Goal: Task Accomplishment & Management: Use online tool/utility

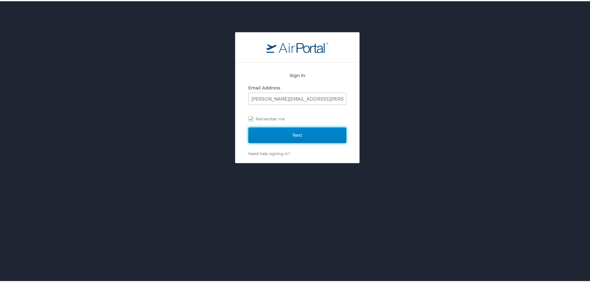
click at [297, 136] on input "Next" at bounding box center [297, 133] width 98 height 15
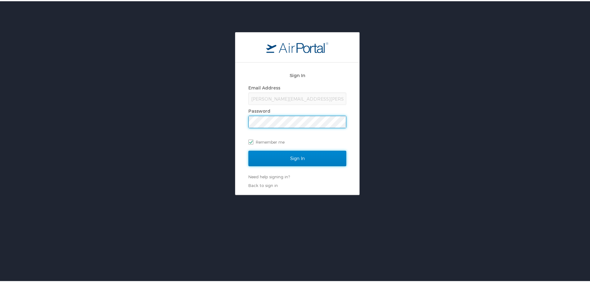
click at [301, 156] on input "Sign In" at bounding box center [297, 156] width 98 height 15
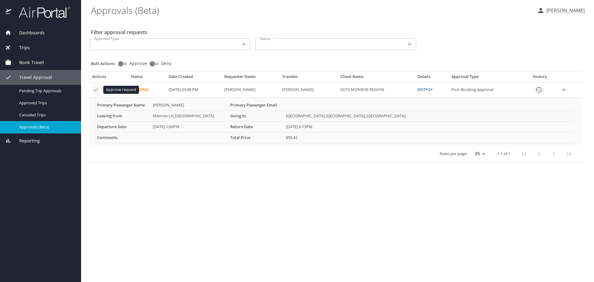
click at [95, 90] on icon "Approval table" at bounding box center [96, 90] width 6 height 6
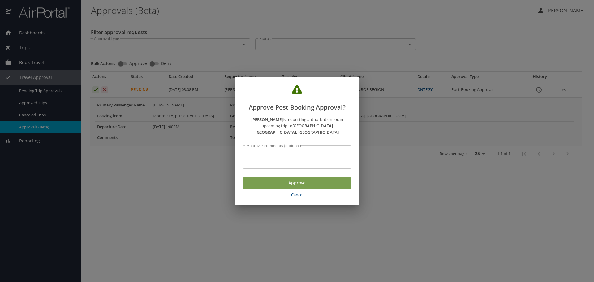
click at [318, 180] on span "Approve" at bounding box center [297, 183] width 99 height 8
